Goal: Task Accomplishment & Management: Use online tool/utility

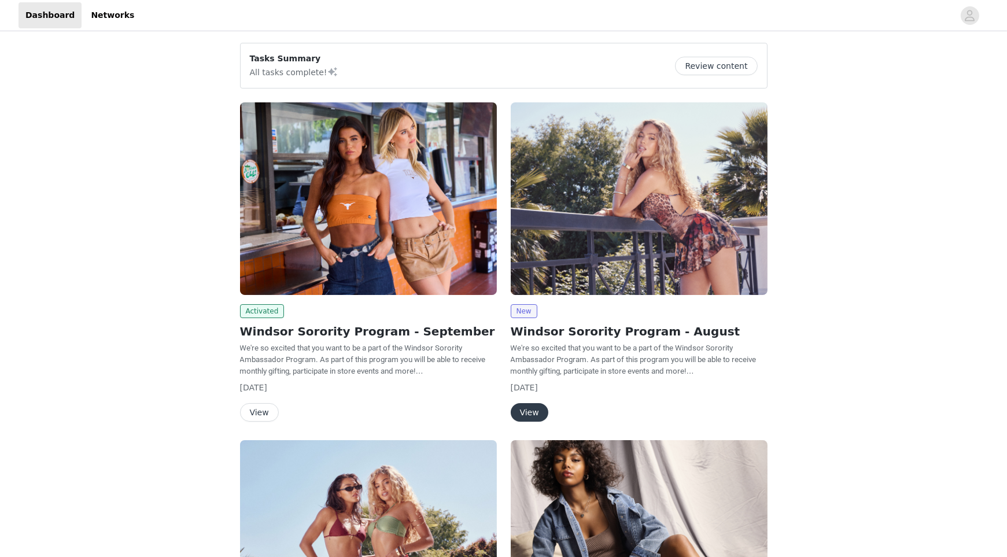
click at [259, 403] on button "View" at bounding box center [259, 412] width 39 height 19
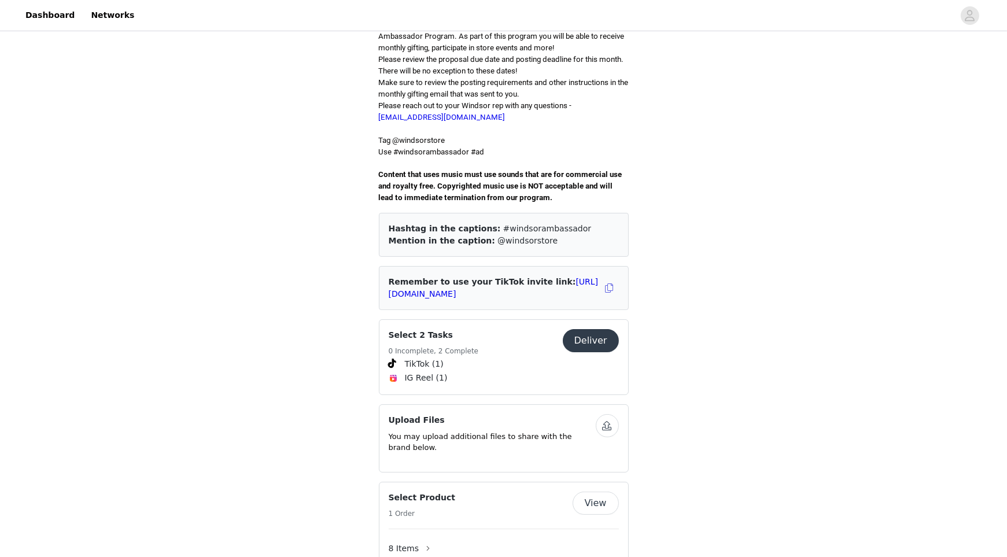
scroll to position [381, 0]
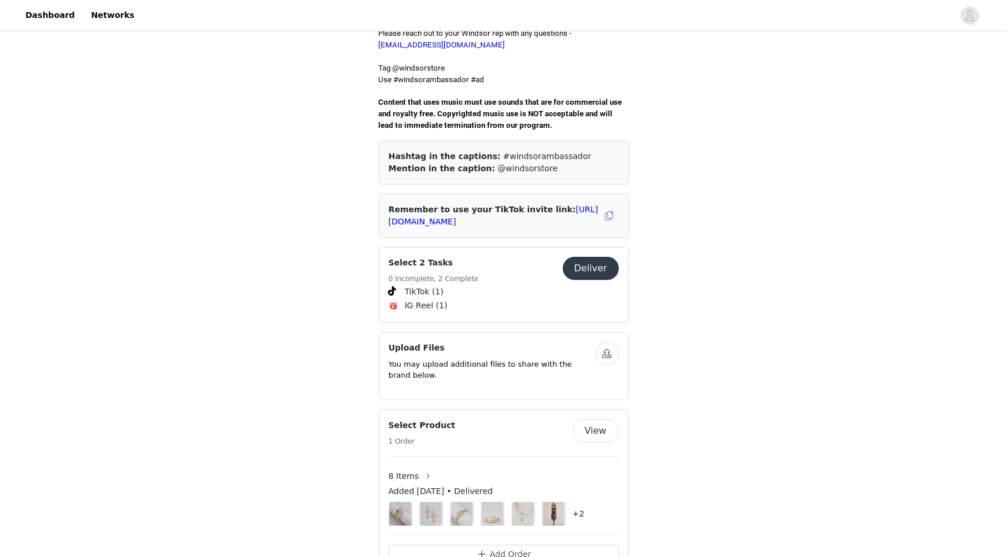
click at [599, 257] on button "Deliver" at bounding box center [591, 268] width 56 height 23
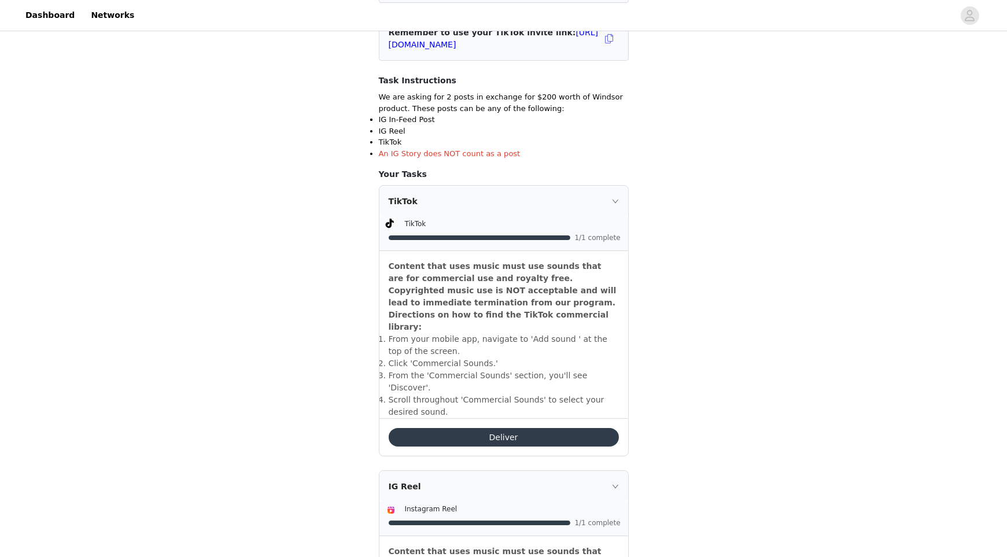
scroll to position [197, 0]
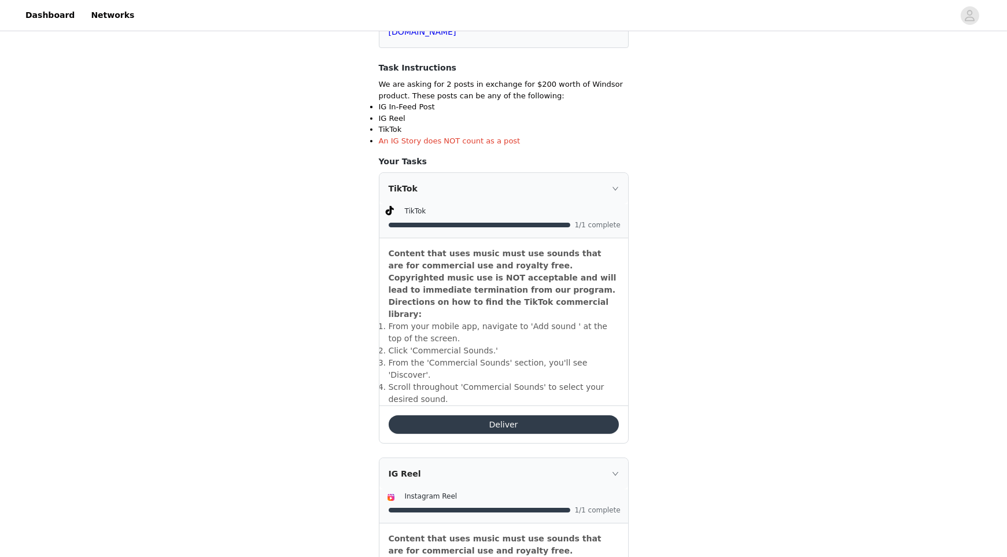
click at [470, 415] on button "Deliver" at bounding box center [504, 424] width 230 height 19
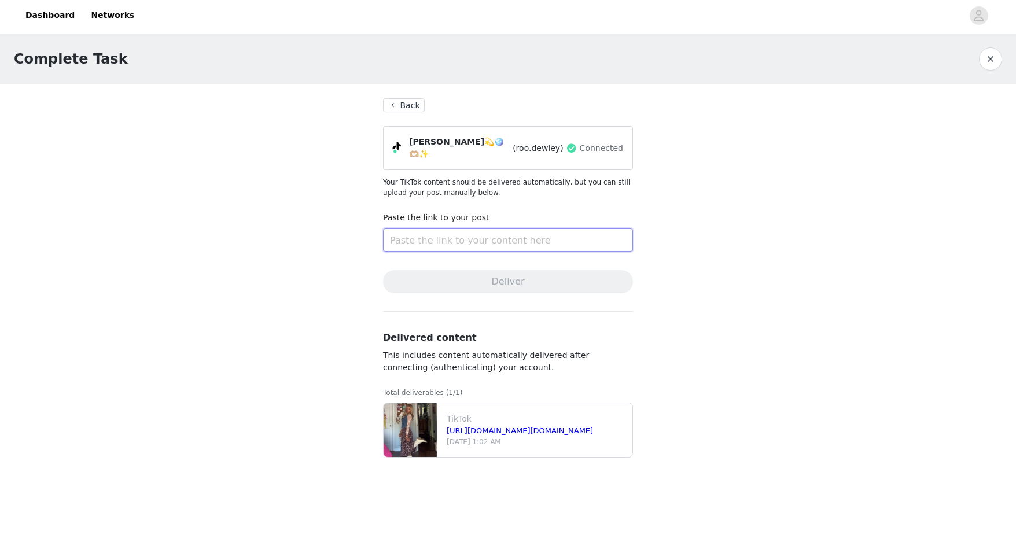
click at [450, 231] on input "text" at bounding box center [508, 240] width 250 height 23
paste input "[URL][DOMAIN_NAME]"
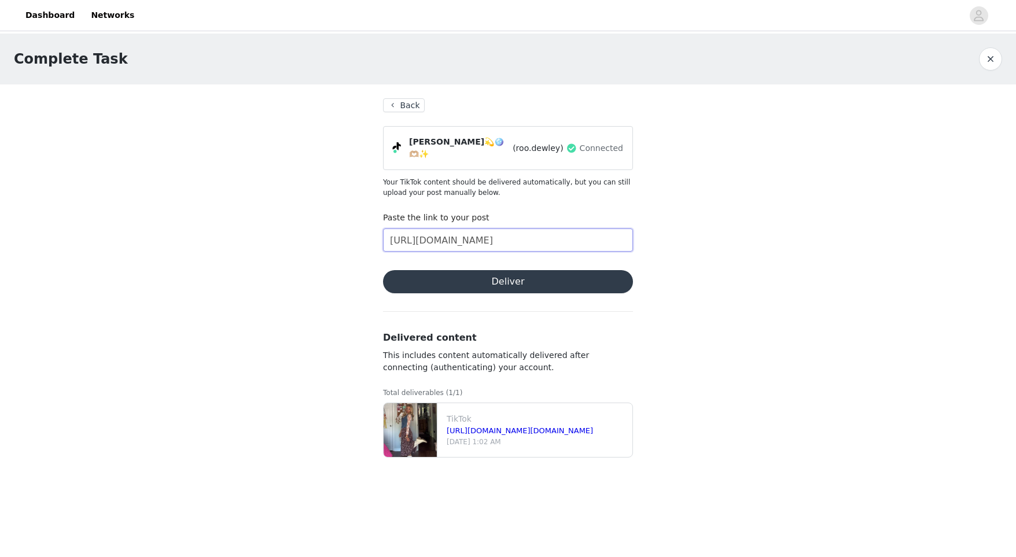
type input "[URL][DOMAIN_NAME]"
click at [341, 253] on div "Complete Task Back [PERSON_NAME]💫🪩🫶🏼✨ (roo.dewley) Connected Your TikTok conten…" at bounding box center [508, 257] width 1016 height 447
click at [444, 277] on button "Deliver" at bounding box center [508, 281] width 250 height 23
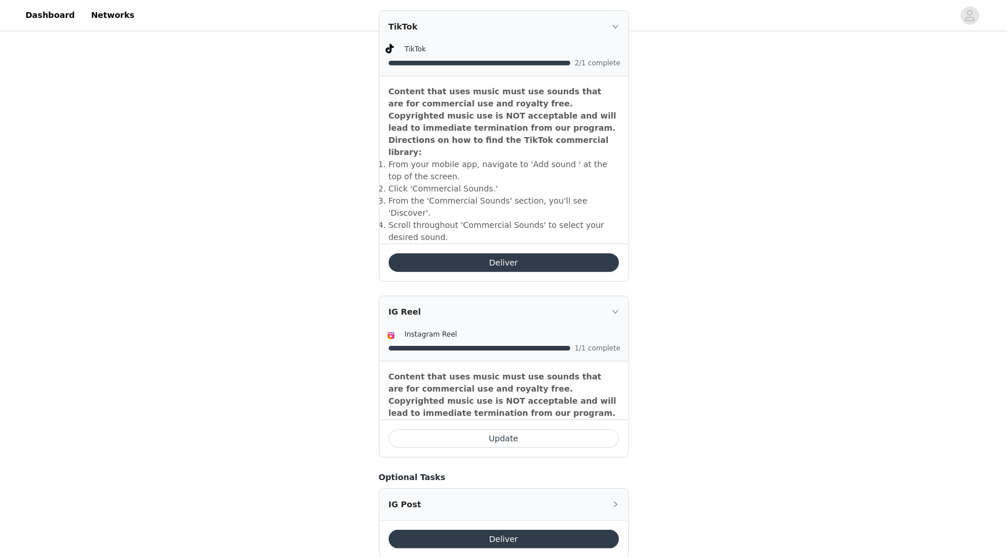
scroll to position [248, 0]
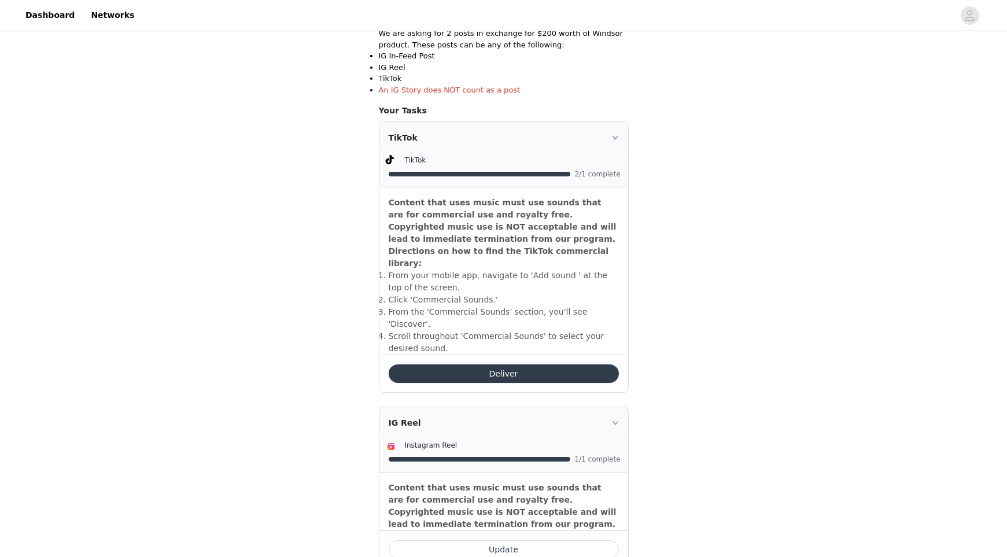
click at [540, 142] on div "TikTok" at bounding box center [504, 137] width 249 height 31
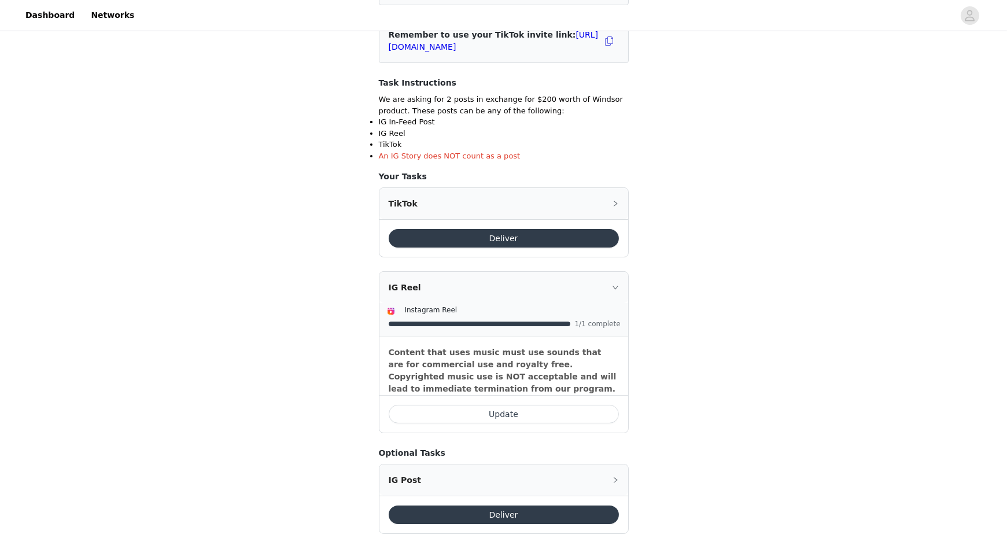
click at [529, 272] on div "IG Reel" at bounding box center [504, 287] width 249 height 31
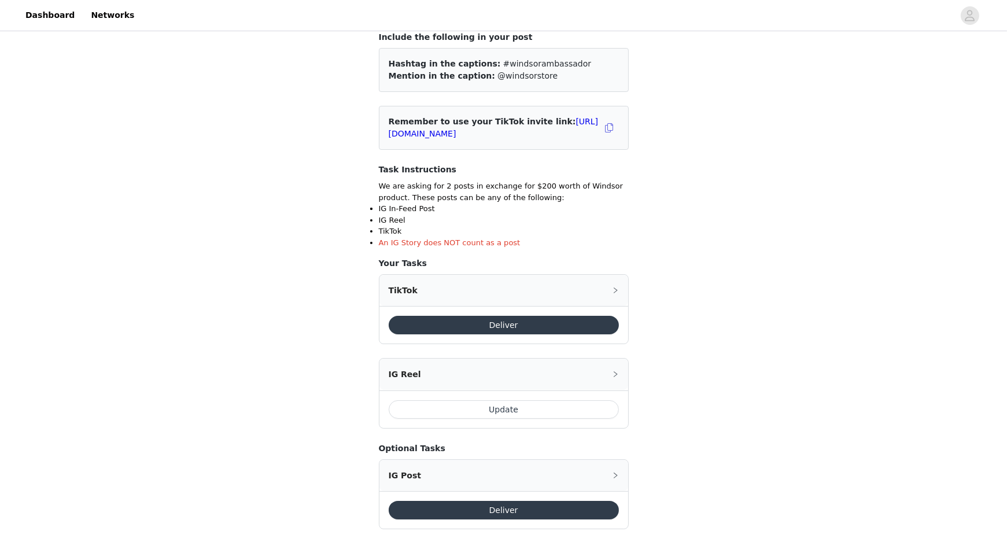
scroll to position [90, 0]
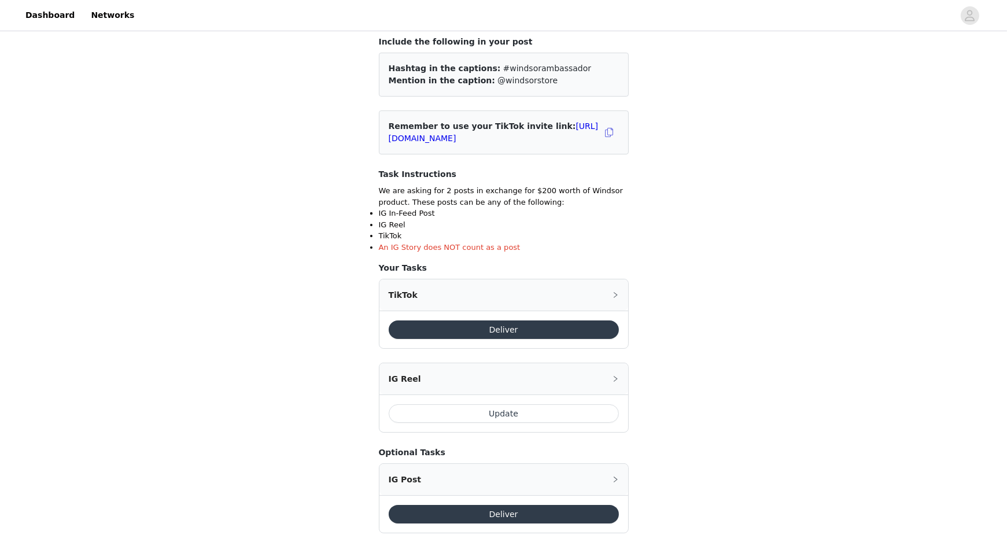
click at [516, 295] on div "TikTok" at bounding box center [504, 294] width 249 height 31
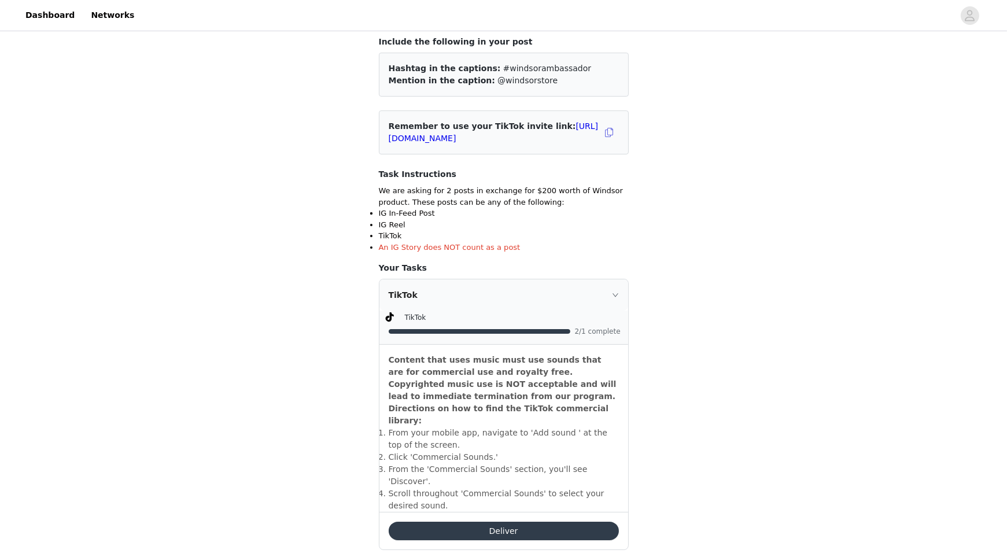
scroll to position [267, 0]
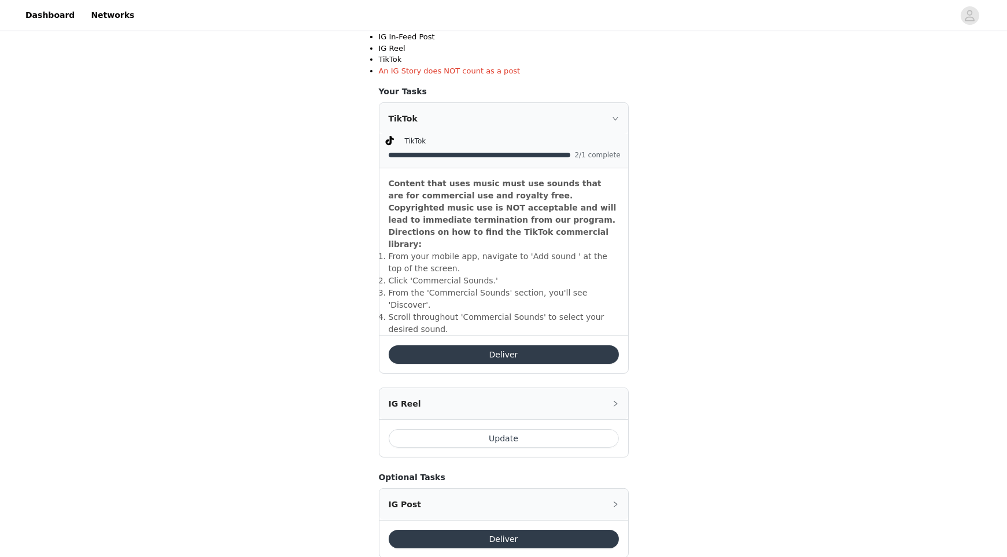
click at [505, 392] on div "IG Reel" at bounding box center [504, 403] width 249 height 31
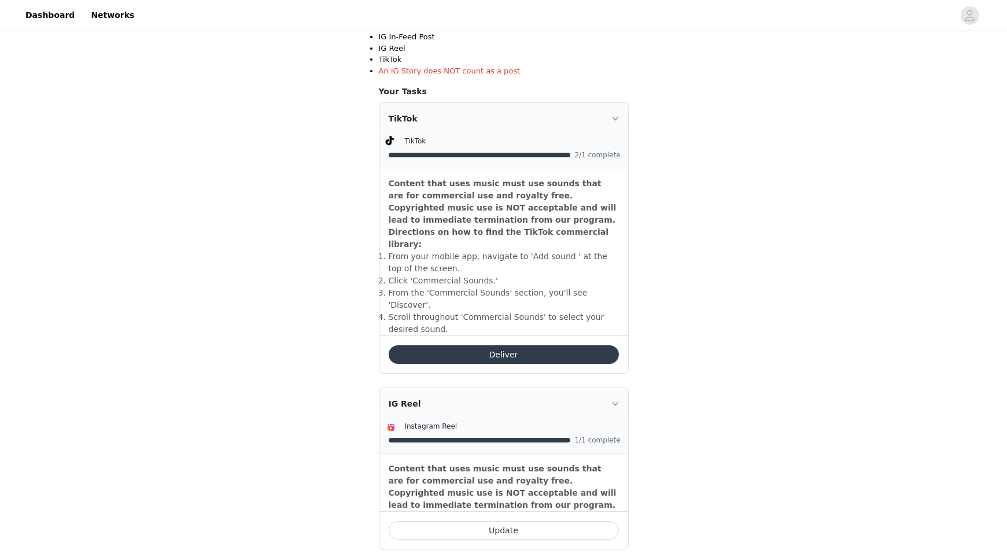
scroll to position [359, 0]
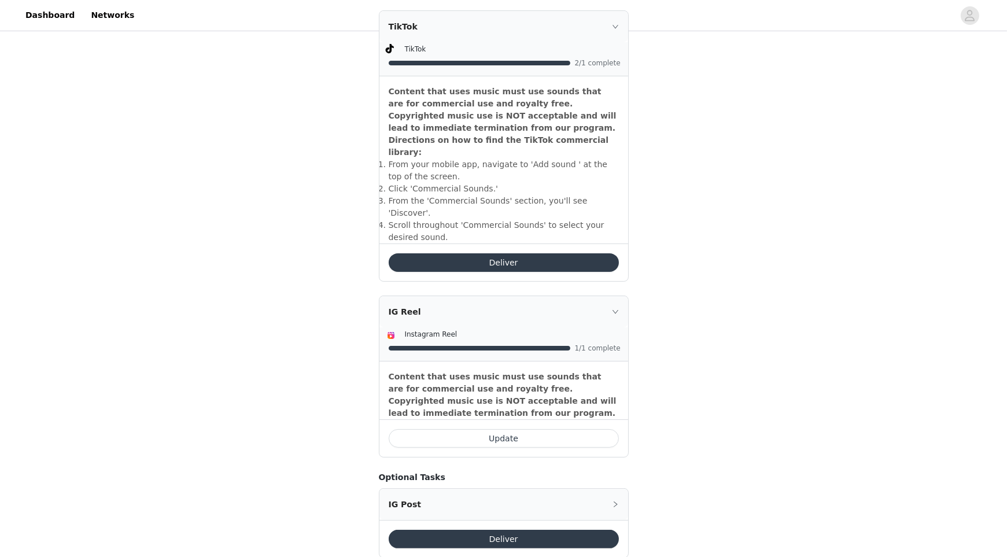
click at [503, 429] on button "Update" at bounding box center [504, 438] width 230 height 19
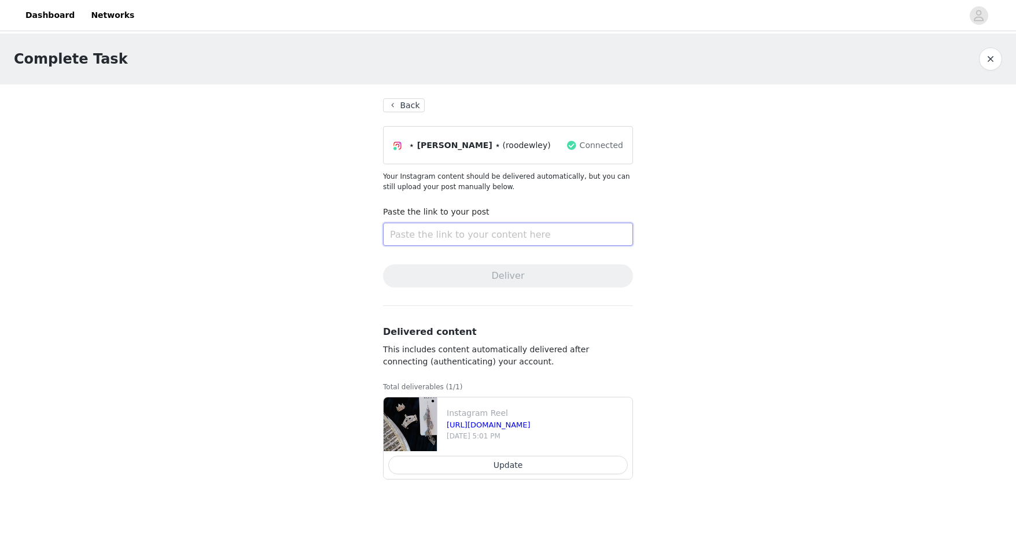
click at [443, 236] on input "text" at bounding box center [508, 234] width 250 height 23
paste input "[URL][DOMAIN_NAME]"
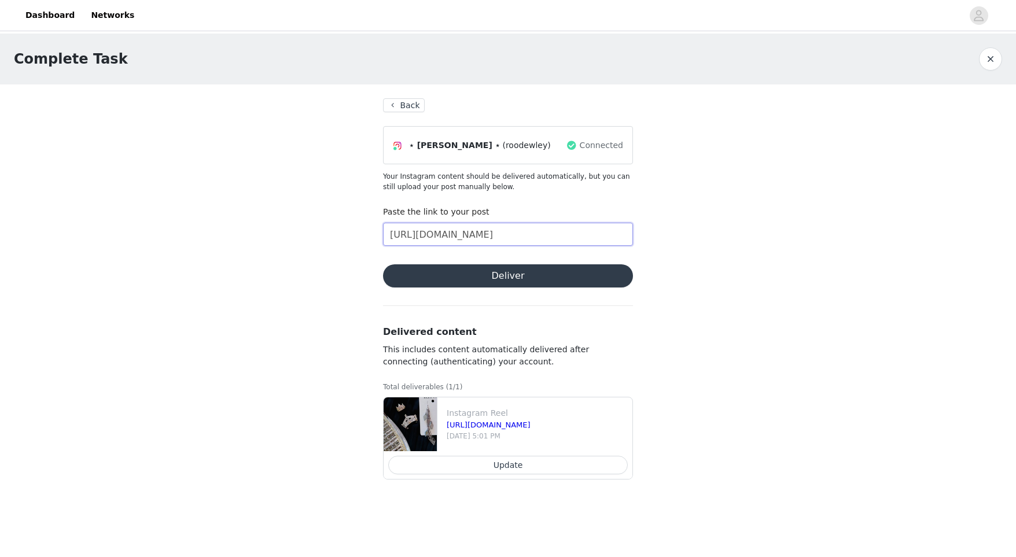
type input "[URL][DOMAIN_NAME]"
click at [459, 276] on button "Deliver" at bounding box center [508, 275] width 250 height 23
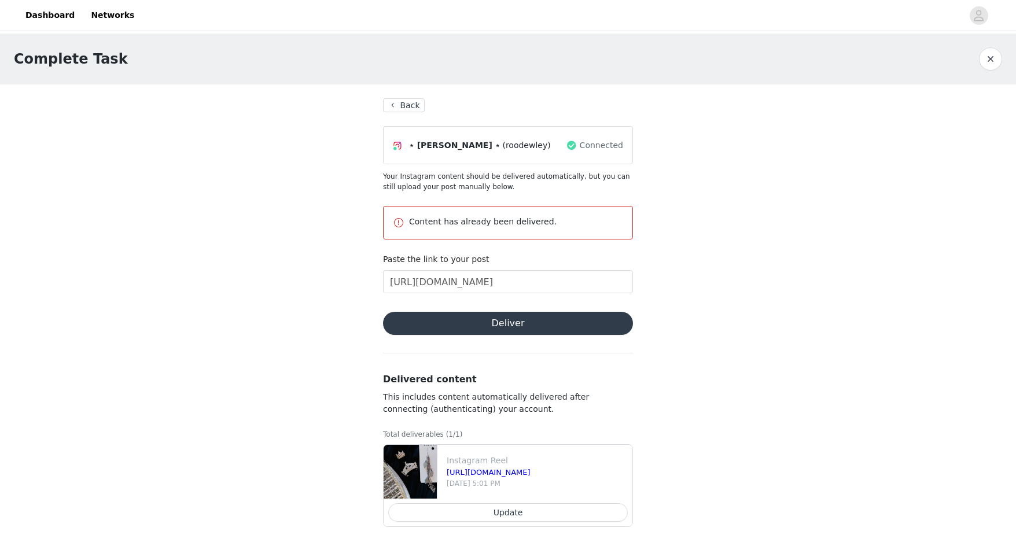
click at [403, 101] on button "Back" at bounding box center [404, 105] width 42 height 14
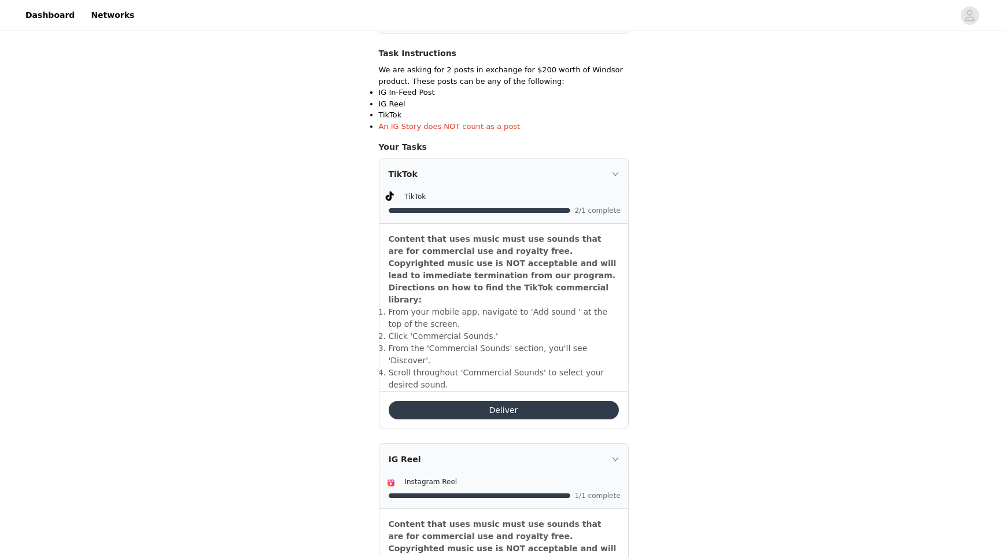
scroll to position [213, 0]
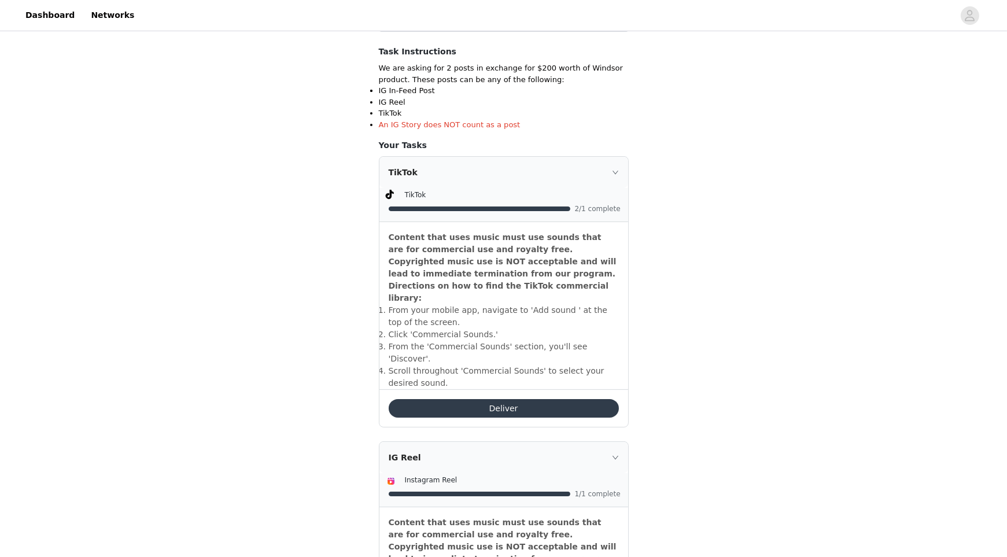
drag, startPoint x: 470, startPoint y: 270, endPoint x: 429, endPoint y: 286, distance: 44.9
click at [429, 286] on strong "Content that uses music must use sounds that are for commercial use and royalty…" at bounding box center [503, 268] width 228 height 70
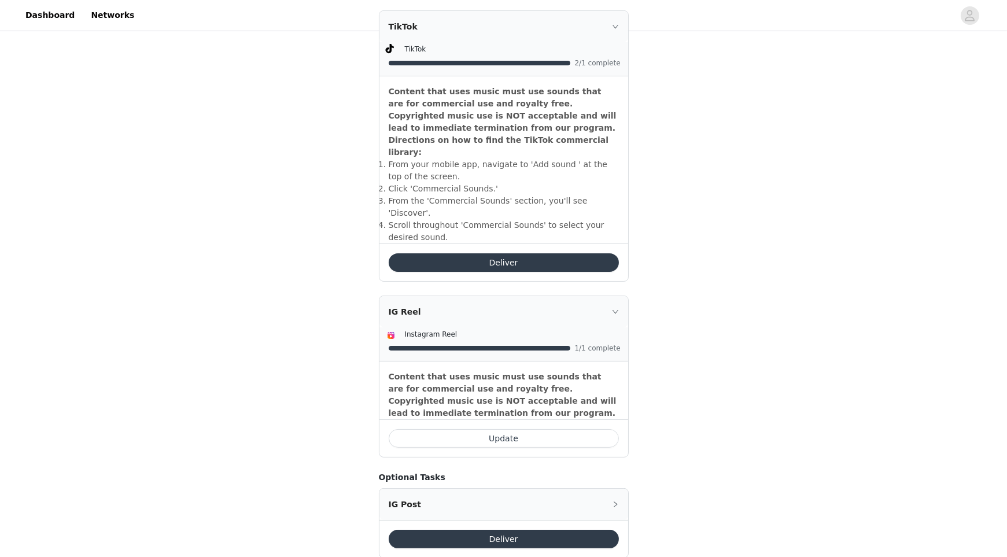
scroll to position [306, 0]
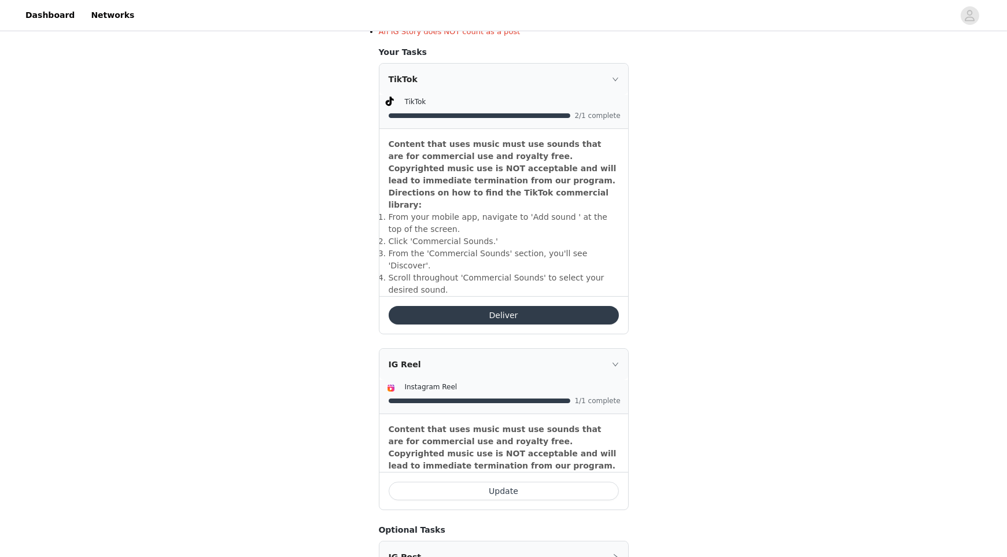
drag, startPoint x: 463, startPoint y: 100, endPoint x: 440, endPoint y: 79, distance: 31.1
drag, startPoint x: 440, startPoint y: 79, endPoint x: 415, endPoint y: 74, distance: 26.0
click at [415, 74] on div "TikTok" at bounding box center [504, 79] width 249 height 31
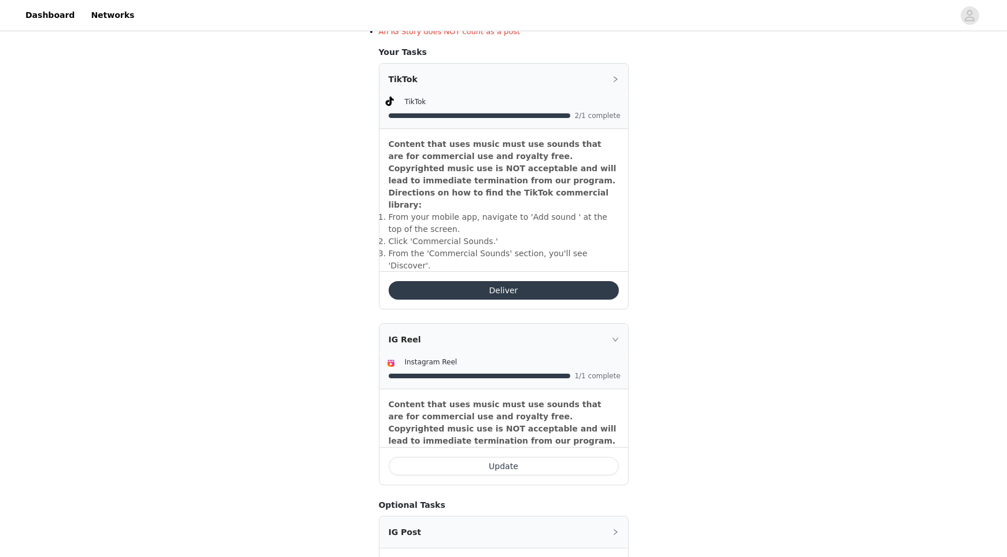
scroll to position [182, 0]
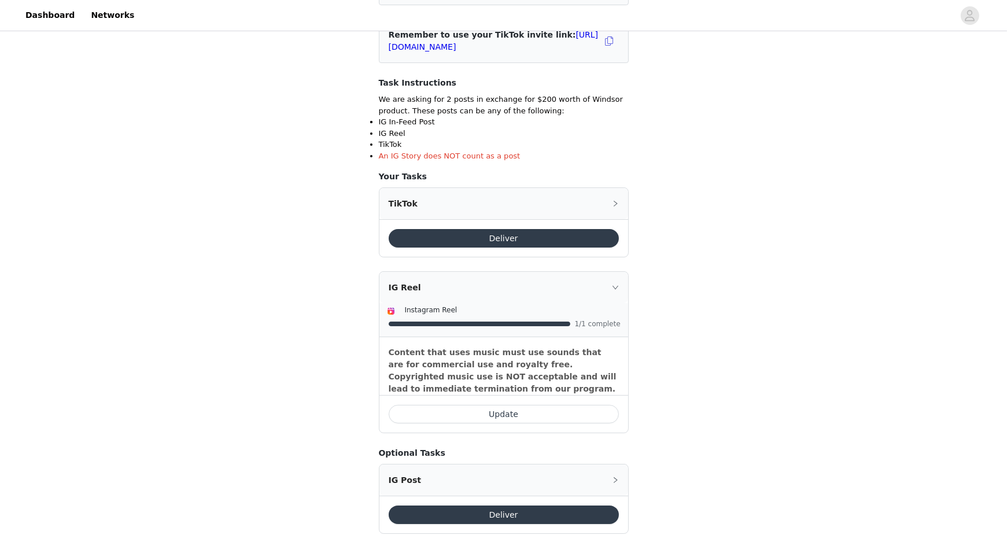
click at [436, 283] on div "IG Reel" at bounding box center [504, 287] width 249 height 31
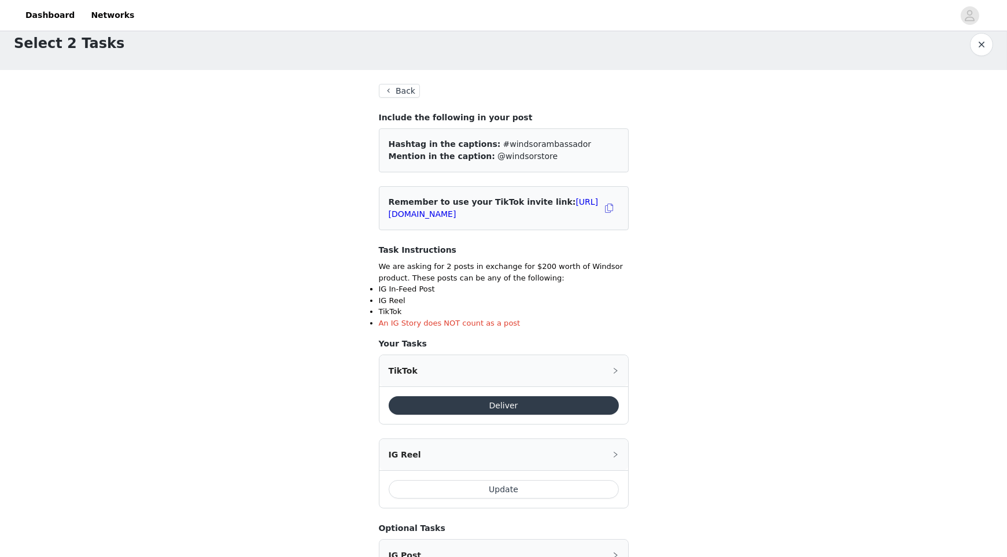
scroll to position [11, 0]
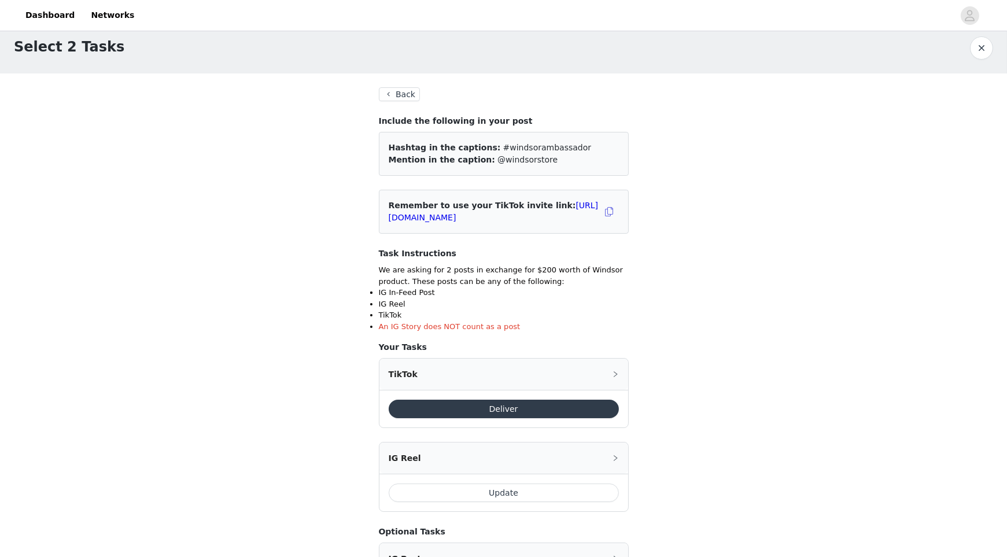
click at [399, 89] on button "Back" at bounding box center [400, 94] width 42 height 14
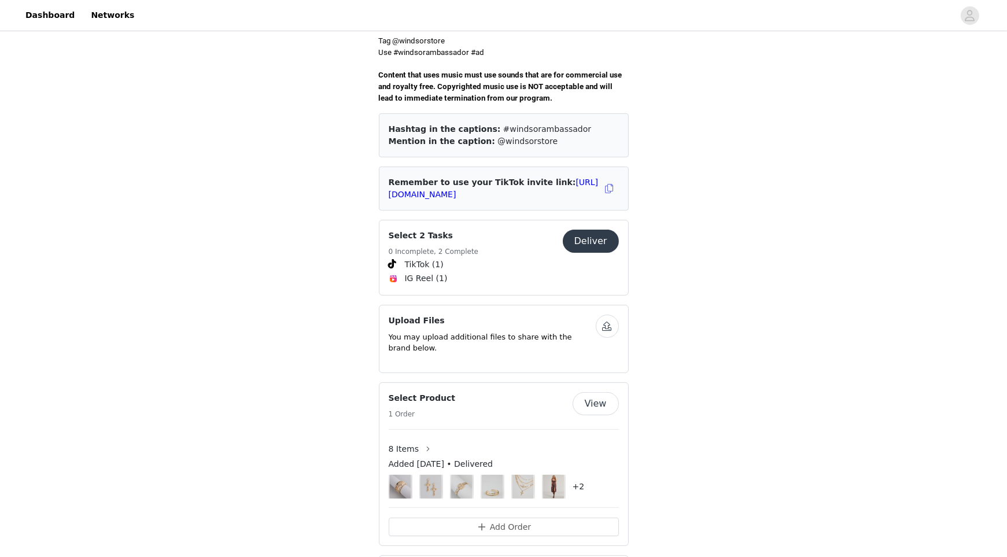
scroll to position [724, 0]
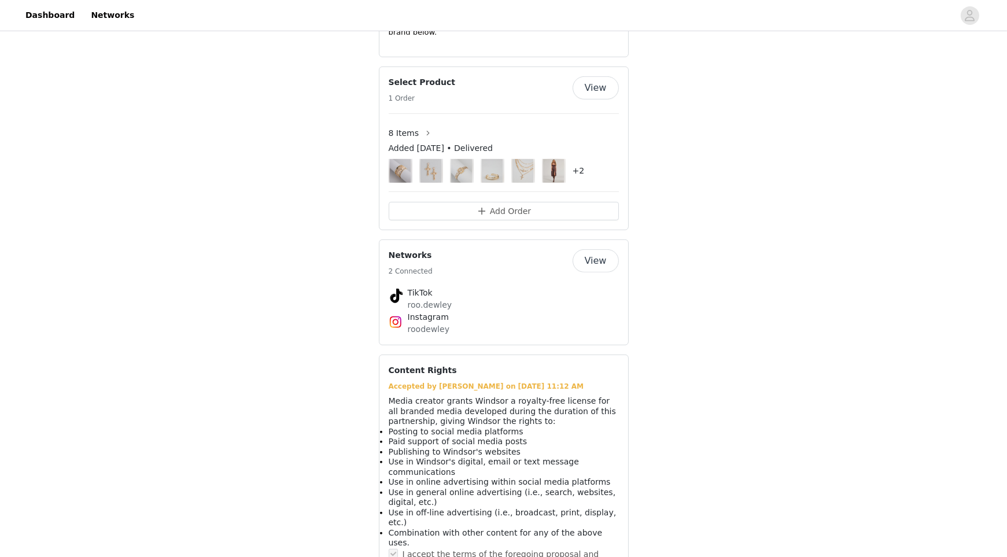
click at [621, 373] on div "Content Rights Accepted by [PERSON_NAME] on [DATE] 11:12 AM Media creator grant…" at bounding box center [504, 478] width 250 height 247
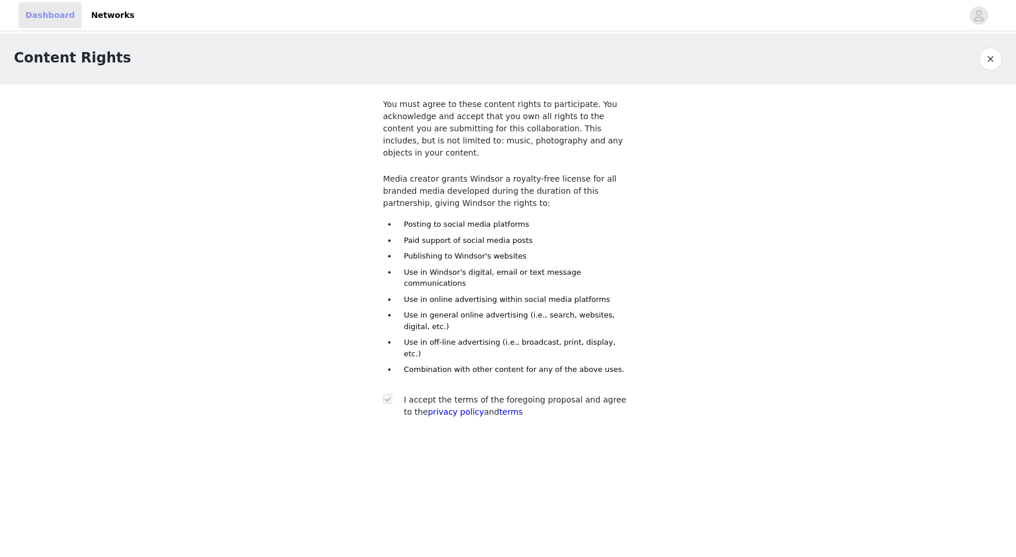
click at [31, 16] on link "Dashboard" at bounding box center [50, 15] width 63 height 26
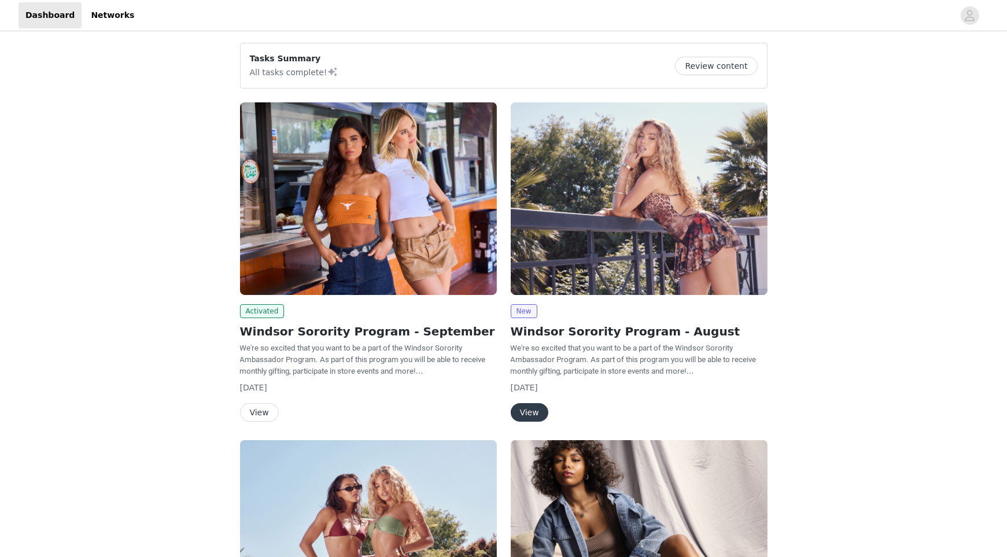
click at [723, 69] on button "Review content" at bounding box center [716, 66] width 82 height 19
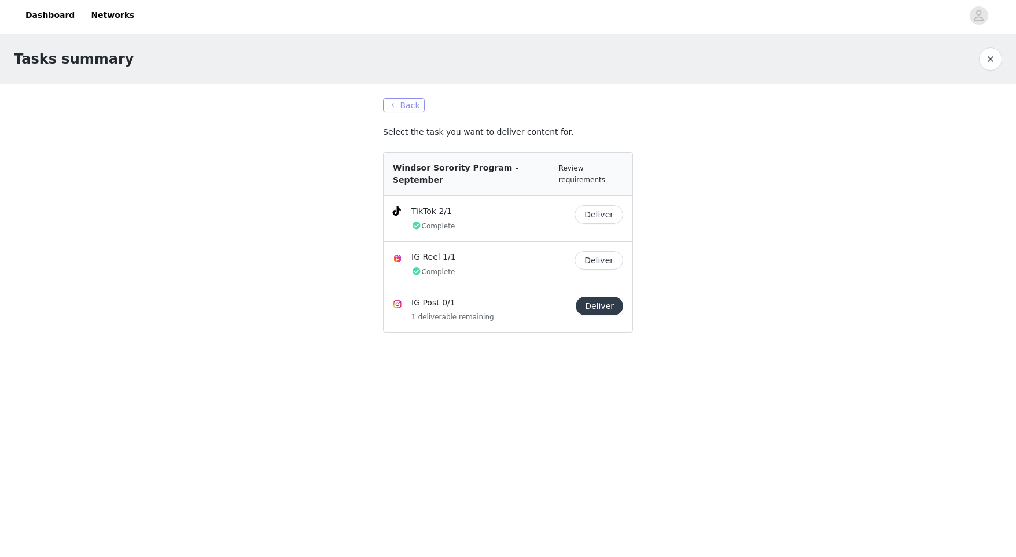
click at [398, 106] on button "Back" at bounding box center [404, 105] width 42 height 14
